Goal: Find specific page/section: Locate a particular part of the current website

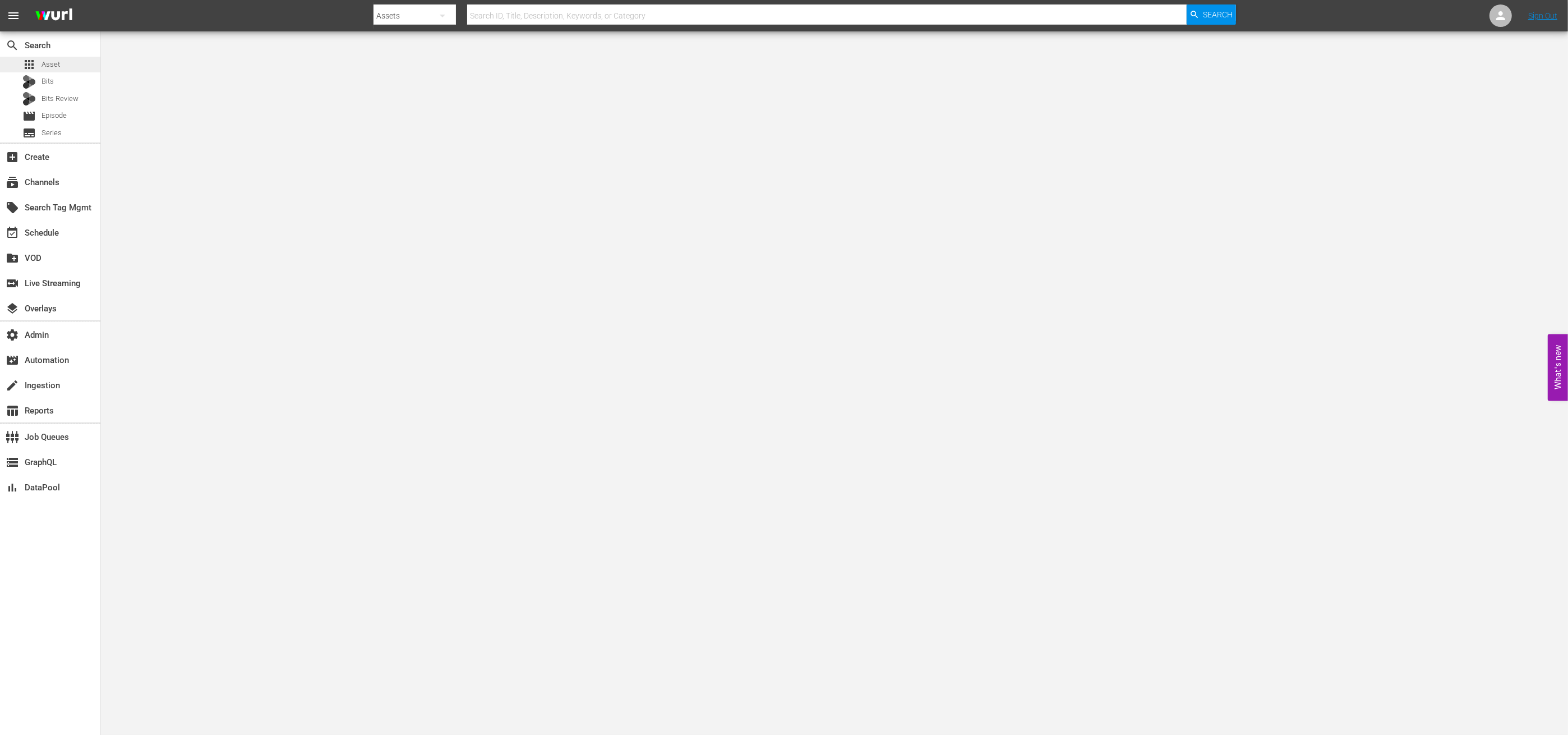
click at [52, 60] on span "Asset" at bounding box center [51, 65] width 18 height 11
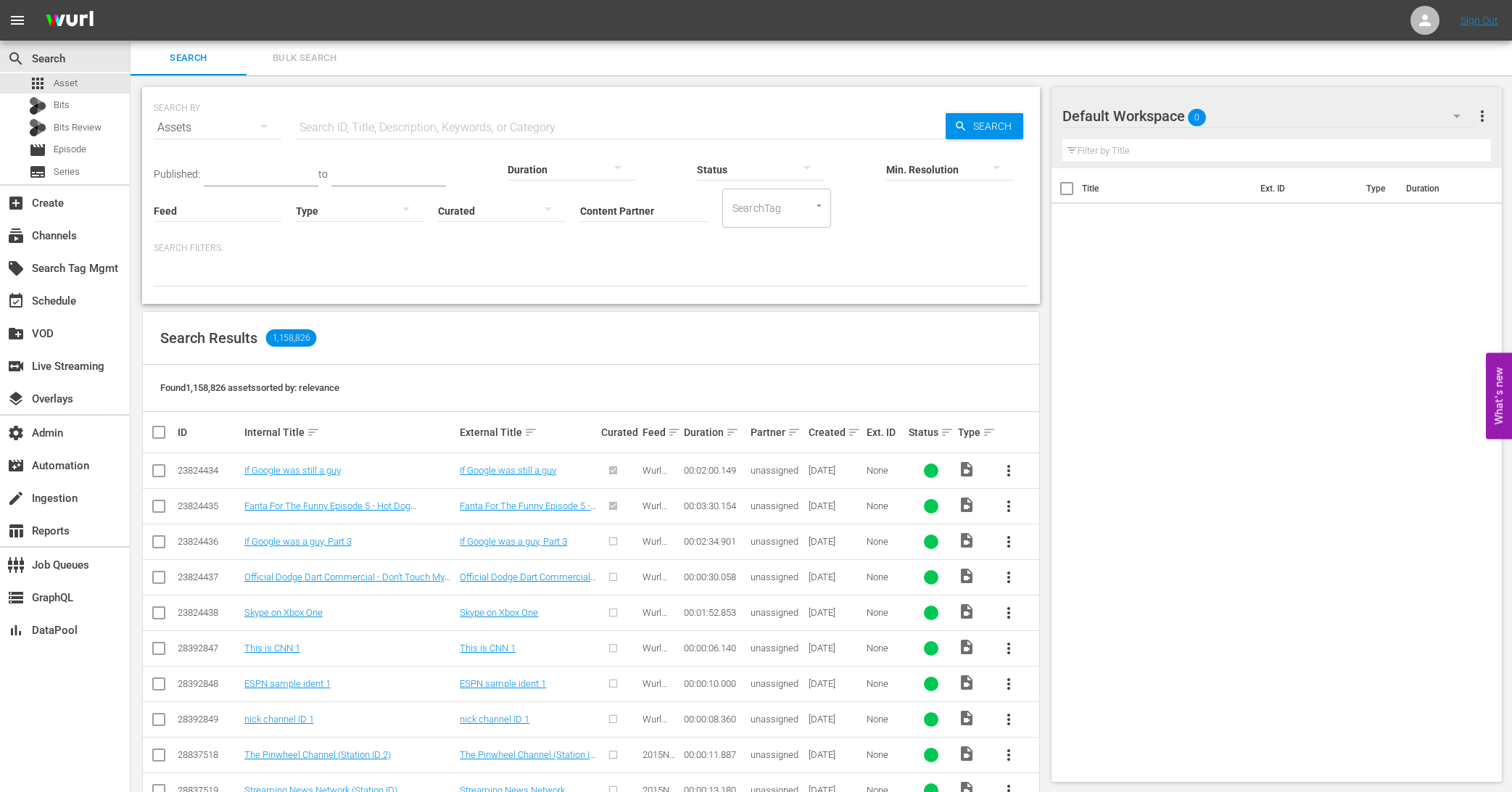
click at [1168, 368] on div "Title Ext. ID Type Duration" at bounding box center [1277, 471] width 452 height 607
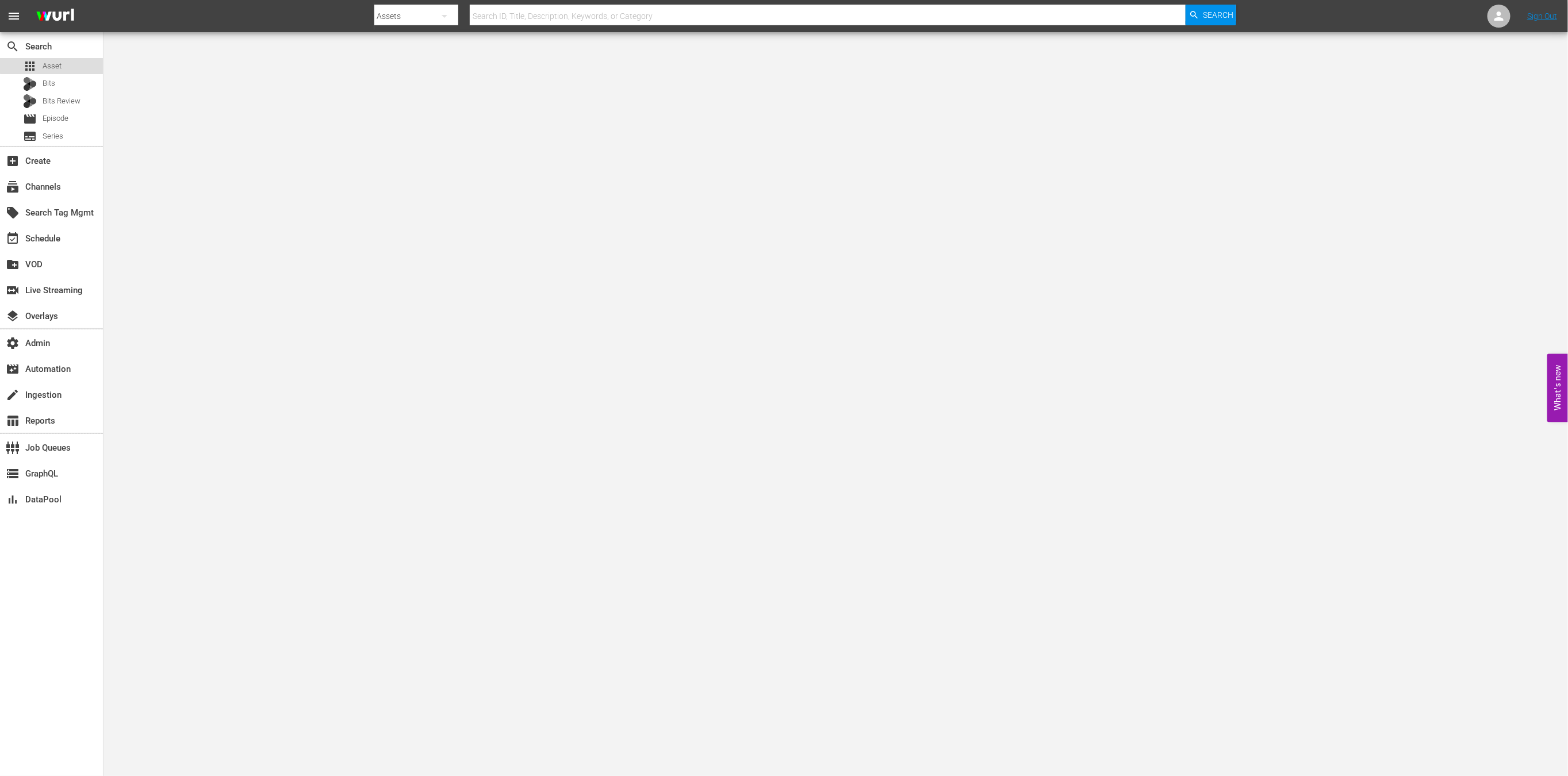
click at [54, 65] on span "Asset" at bounding box center [52, 66] width 19 height 12
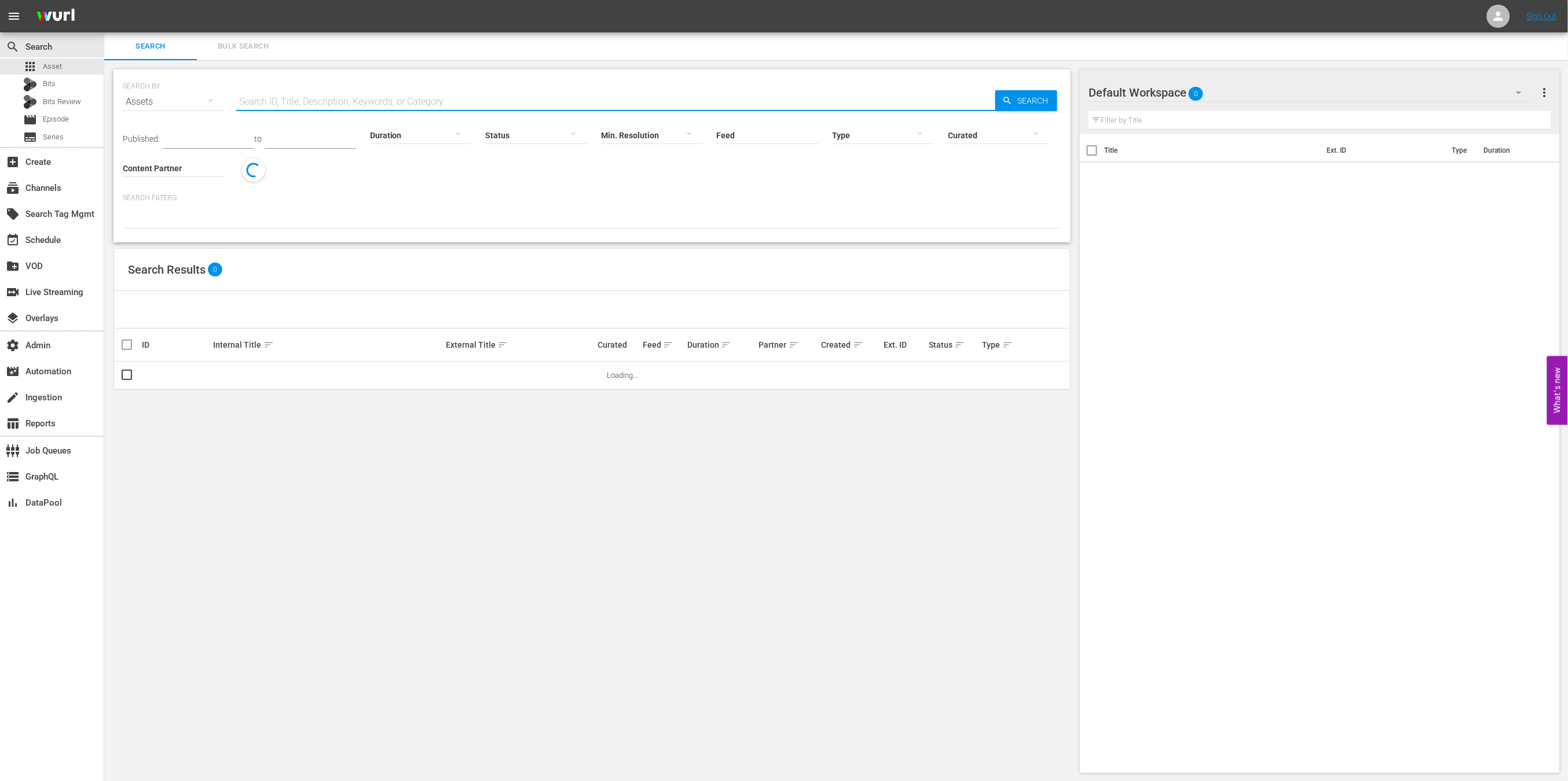
click at [451, 93] on input "text" at bounding box center [615, 101] width 759 height 27
paste input "AMCNVR0000066277"
type input "AMCNVR0000066277"
drag, startPoint x: 1016, startPoint y: 103, endPoint x: 958, endPoint y: 115, distance: 59.2
click at [1016, 103] on span "Search" at bounding box center [1034, 100] width 45 height 21
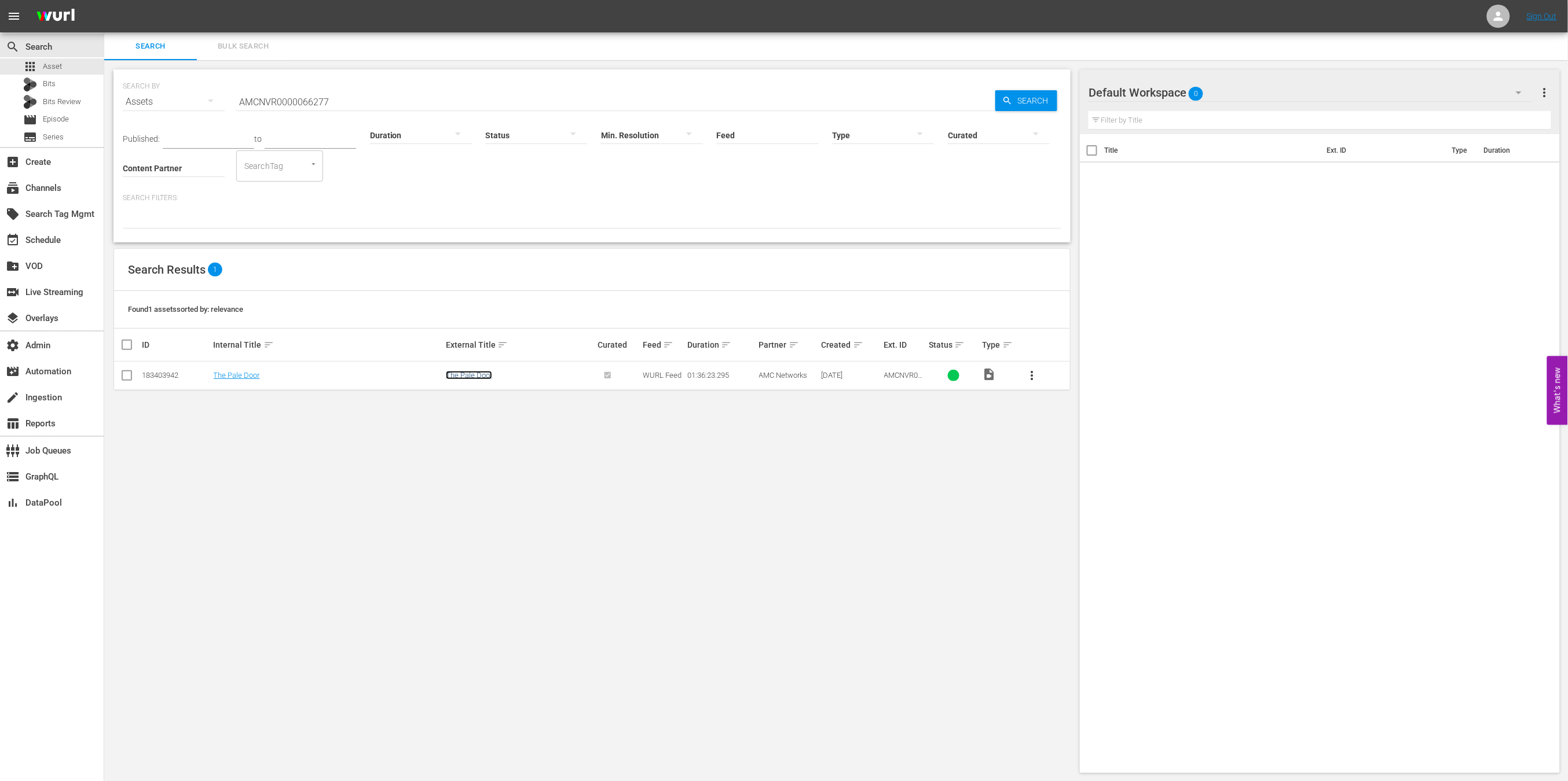
click at [480, 371] on link "The Pale Door" at bounding box center [469, 375] width 46 height 9
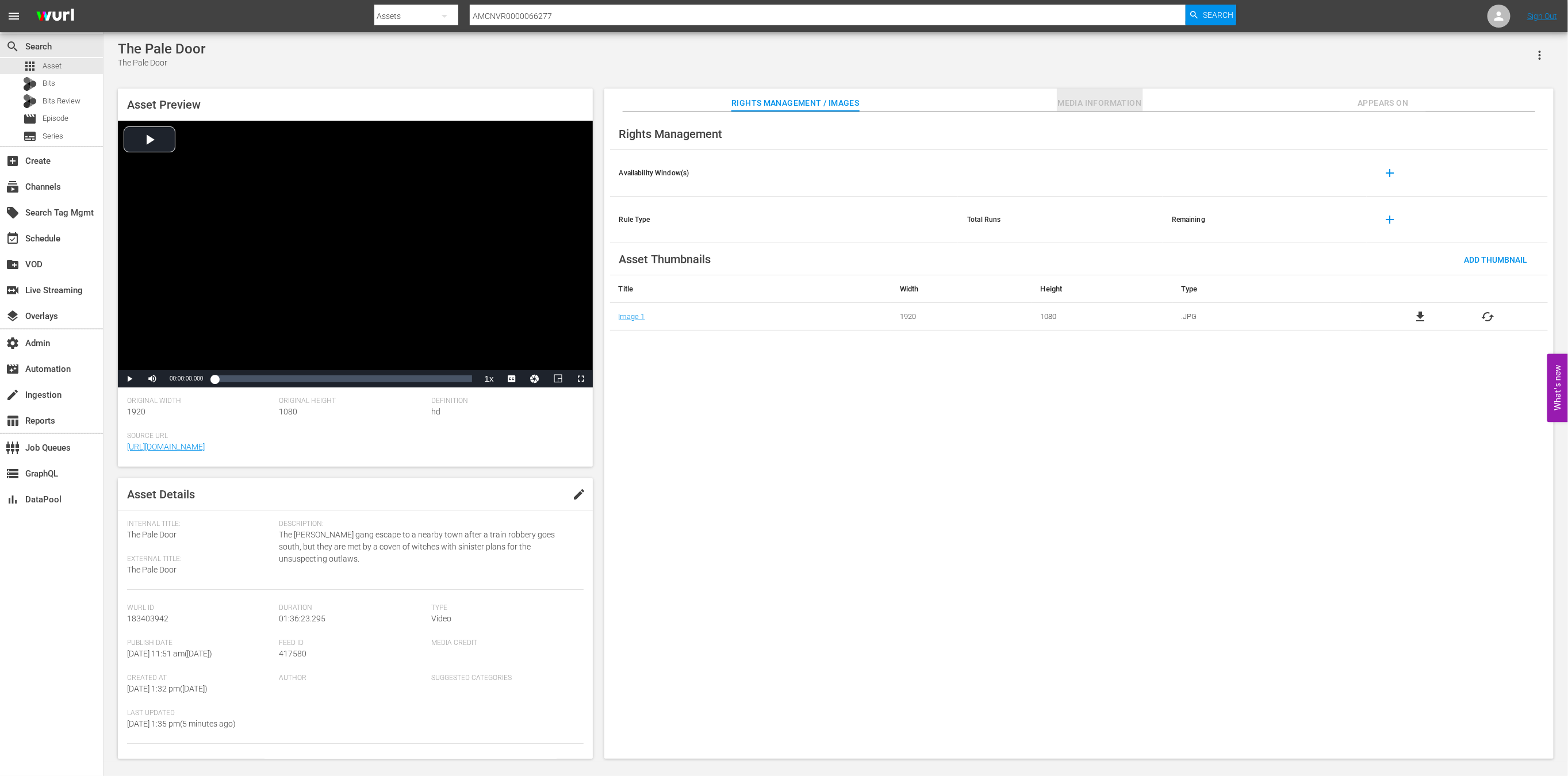
click at [1111, 94] on button "Media Information" at bounding box center [1100, 100] width 86 height 23
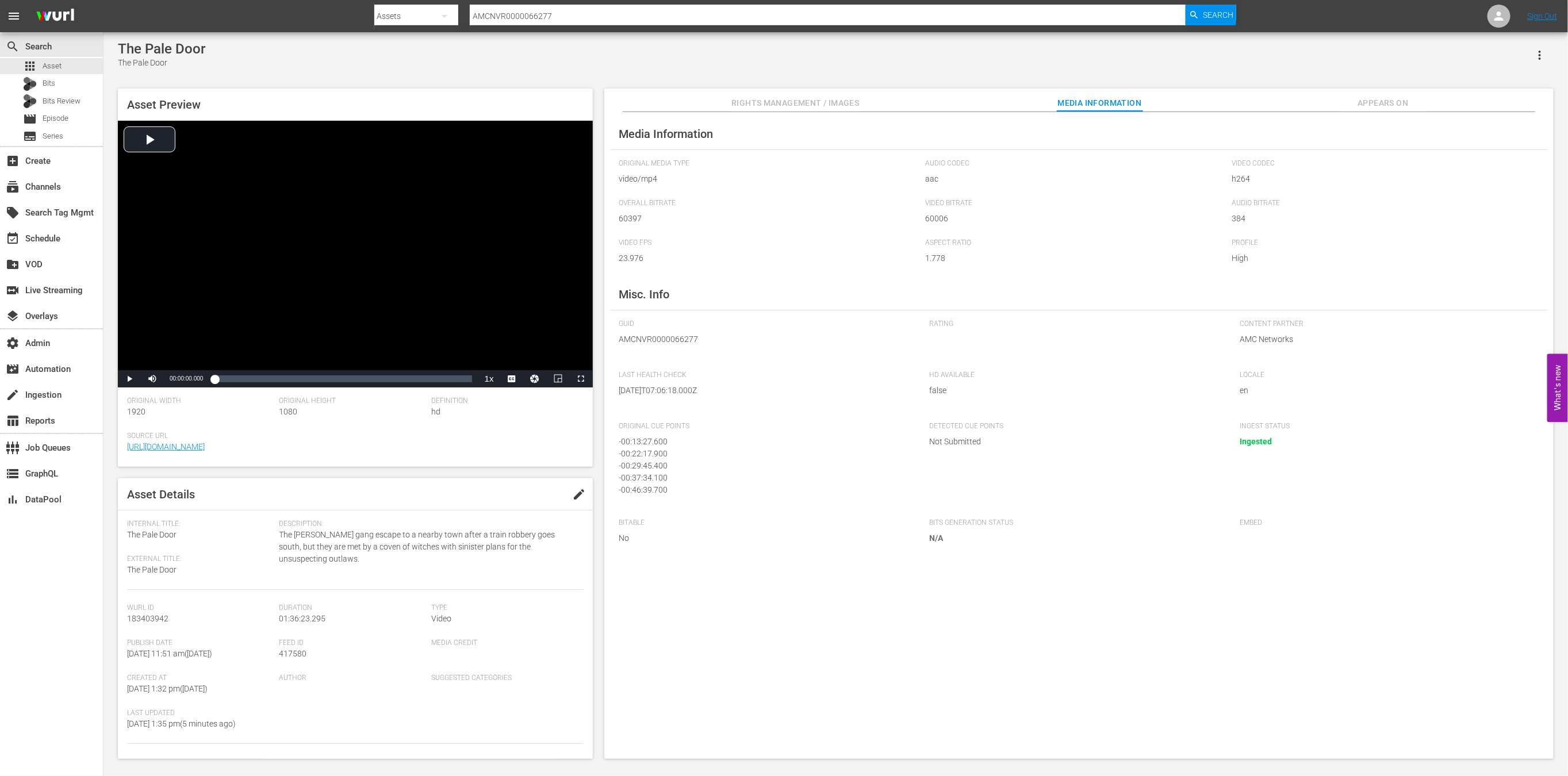
click at [1373, 104] on span "Appears On" at bounding box center [1382, 103] width 86 height 14
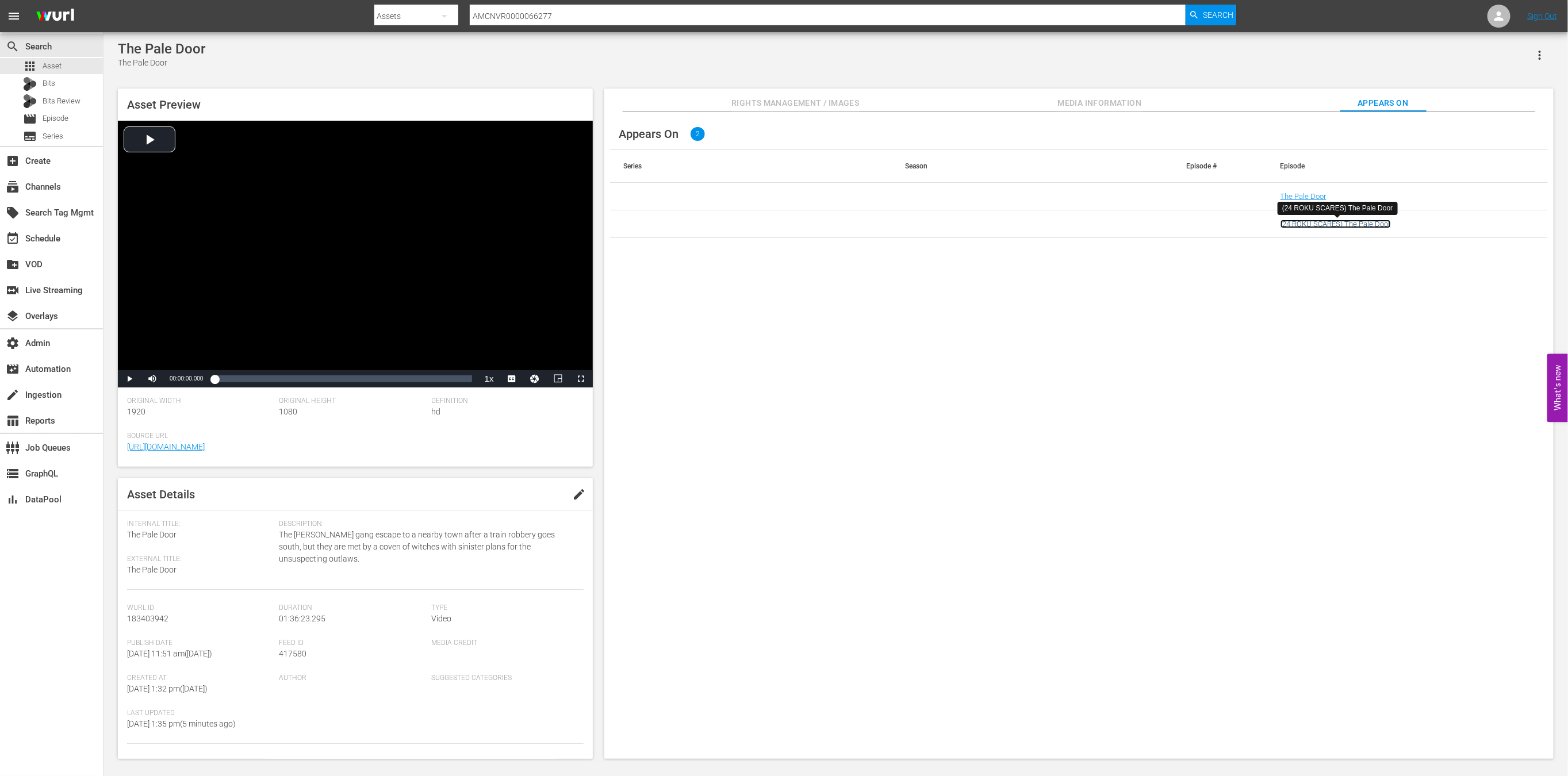
click at [1314, 223] on link "(24 ROKU SCARES) The Pale Door" at bounding box center [1335, 223] width 110 height 9
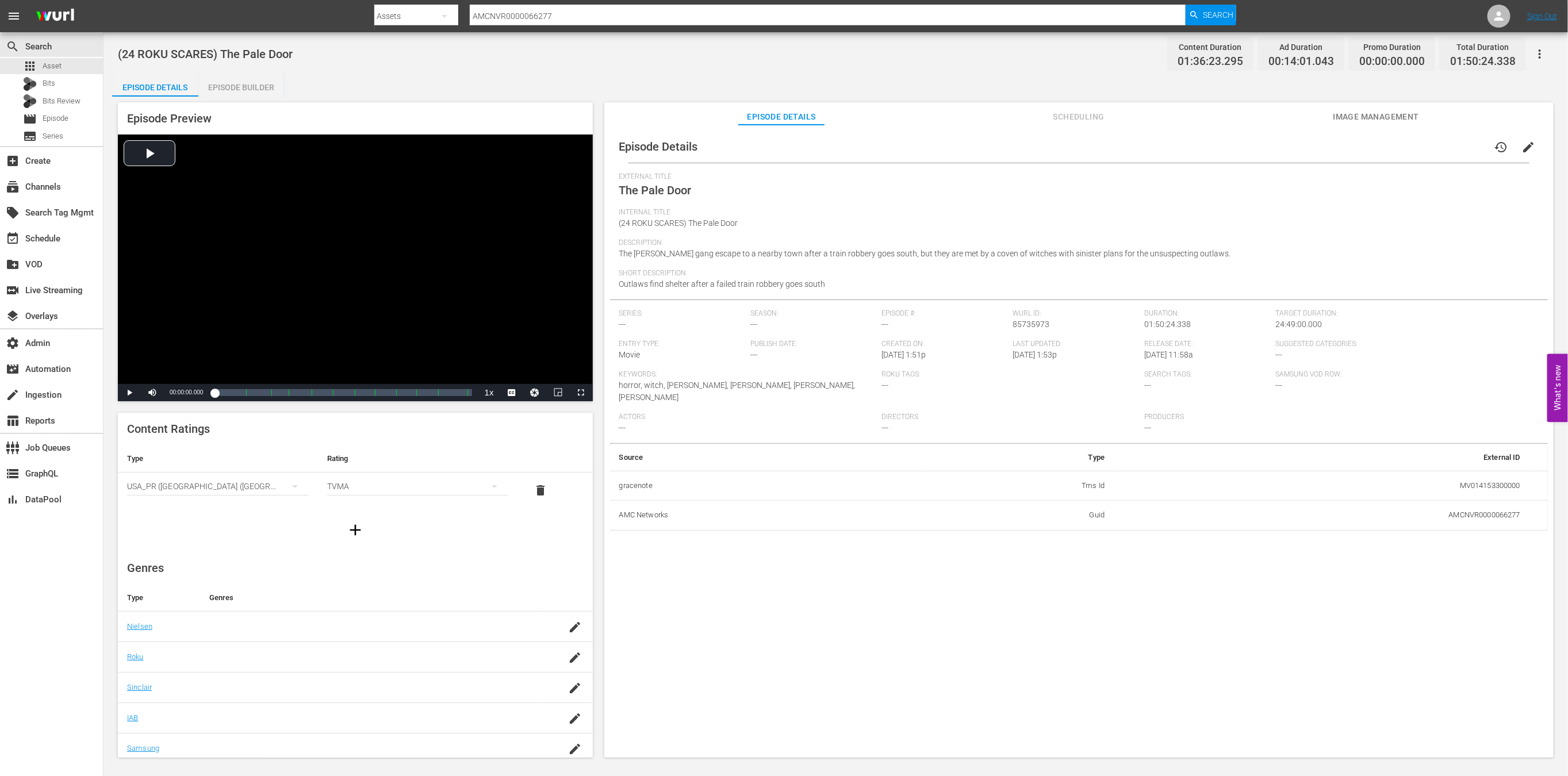
click at [1078, 118] on span "Scheduling" at bounding box center [1079, 117] width 86 height 14
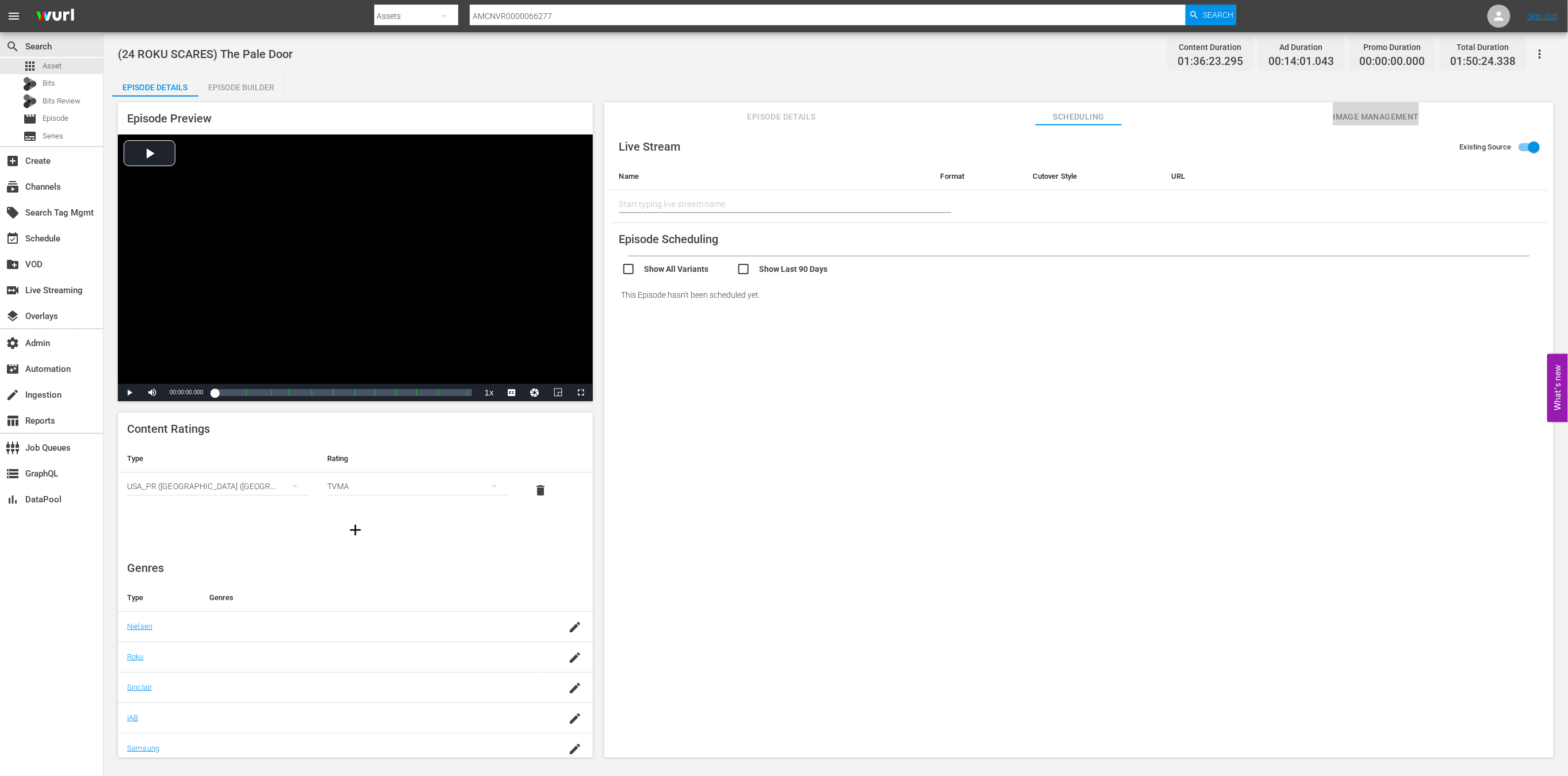
click at [1387, 117] on span "Image Management" at bounding box center [1376, 117] width 86 height 14
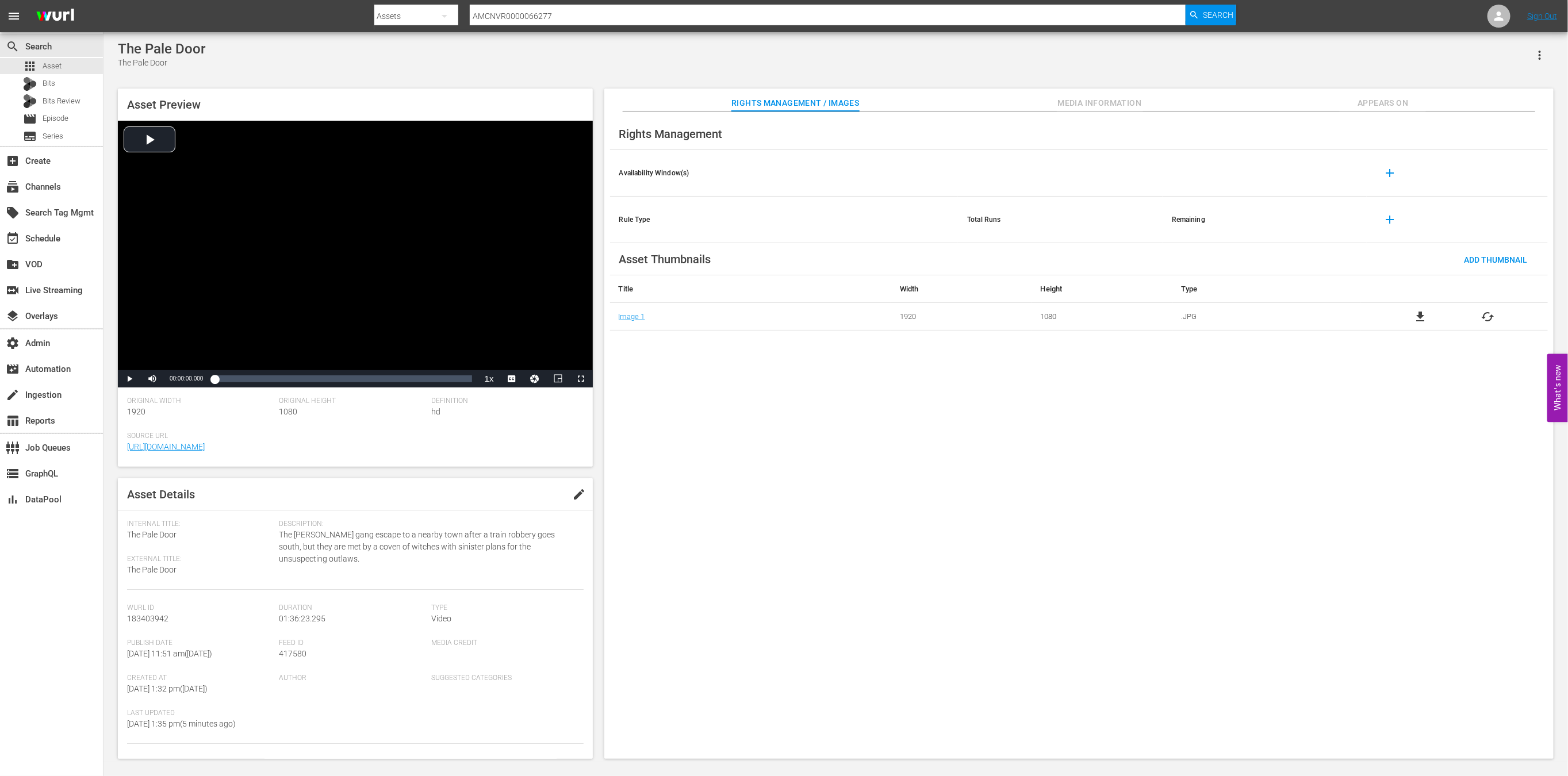
click at [158, 619] on span "183403942" at bounding box center [147, 619] width 41 height 9
click at [159, 619] on span "183403942" at bounding box center [147, 619] width 41 height 9
copy span "183403942"
